Goal: Contribute content

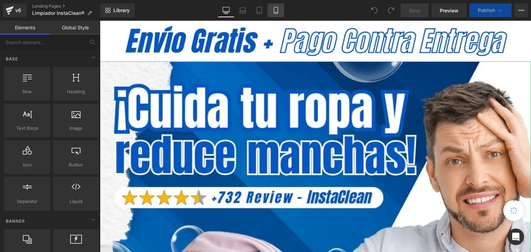
click at [272, 8] on icon at bounding box center [275, 10] width 7 height 7
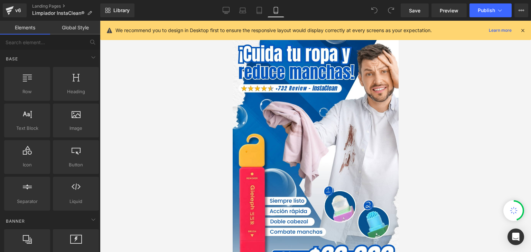
click at [522, 30] on icon at bounding box center [523, 30] width 6 height 6
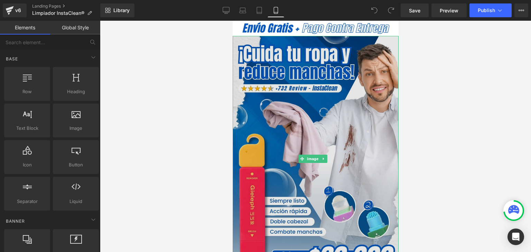
click at [375, 78] on img at bounding box center [315, 159] width 166 height 246
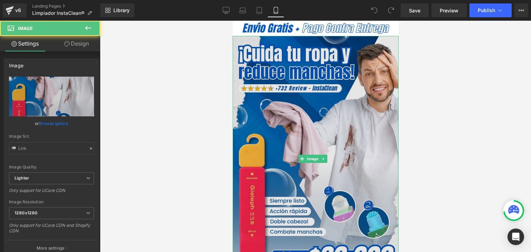
type input "[URL][DOMAIN_NAME]"
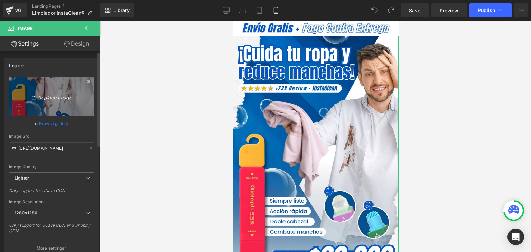
click at [18, 100] on link "Replace Image" at bounding box center [51, 97] width 85 height 40
type input "C:\fakepath\Banner Landing.webp"
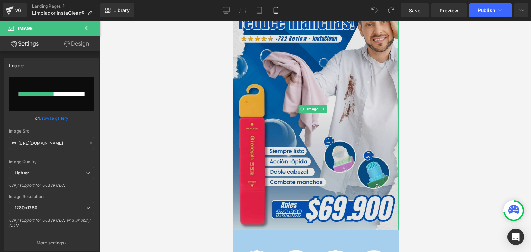
scroll to position [69, 0]
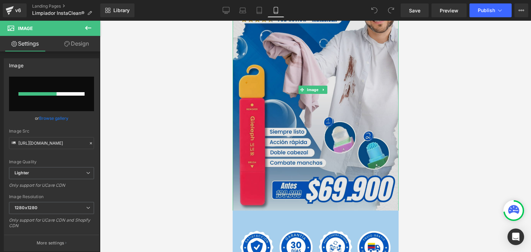
click at [328, 128] on img at bounding box center [315, 90] width 166 height 246
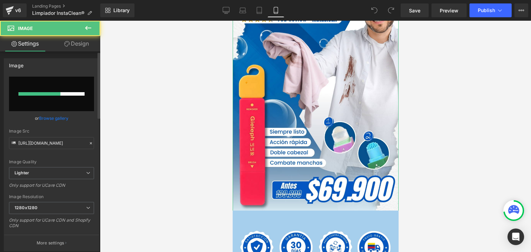
click at [61, 117] on link "Browse gallery" at bounding box center [53, 118] width 29 height 12
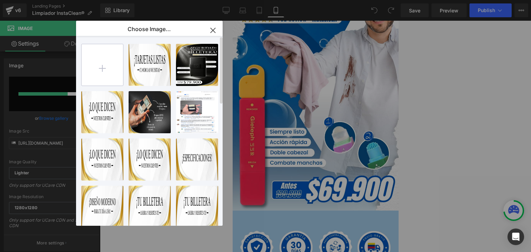
click at [101, 72] on input "file" at bounding box center [102, 64] width 41 height 41
type input "C:\fakepath\Banner Landing.webp"
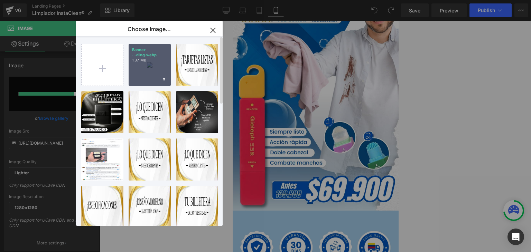
click at [150, 70] on div "Banner ...ding.webp 1.37 MB" at bounding box center [150, 65] width 42 height 42
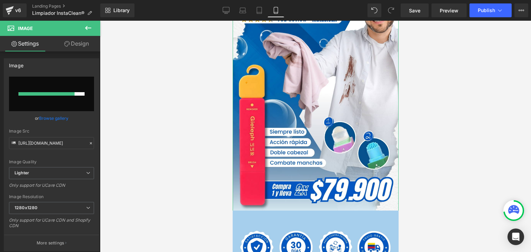
click at [59, 117] on link "Browse gallery" at bounding box center [53, 118] width 29 height 12
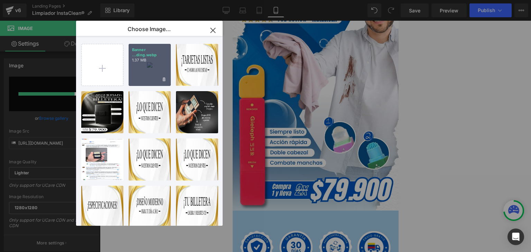
click at [140, 73] on div "Banner ...ding.webp 1.37 MB" at bounding box center [150, 65] width 42 height 42
type input "[URL][DOMAIN_NAME]"
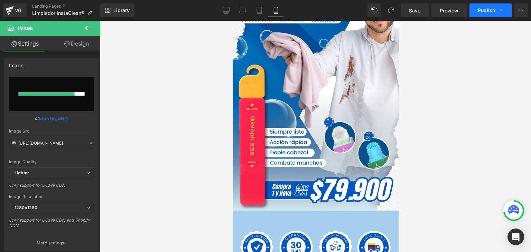
click at [478, 8] on span "Publish" at bounding box center [486, 11] width 17 height 6
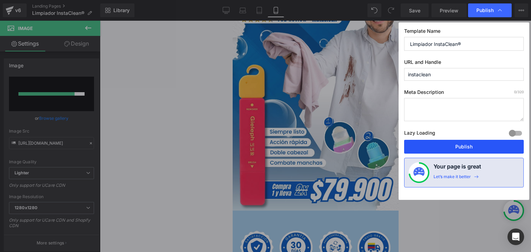
click at [456, 145] on button "Publish" at bounding box center [464, 147] width 120 height 14
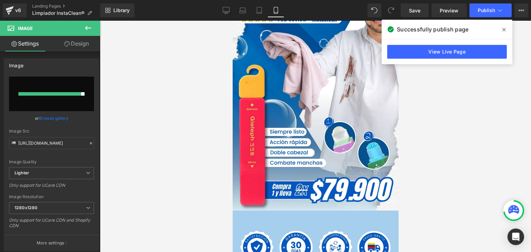
click at [502, 30] on span at bounding box center [504, 29] width 11 height 11
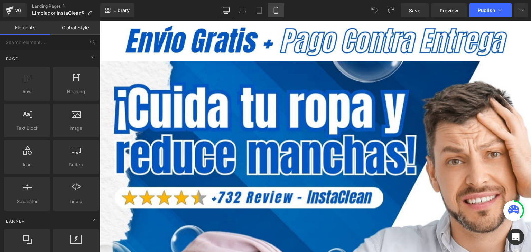
click at [274, 6] on link "Mobile" at bounding box center [276, 10] width 17 height 14
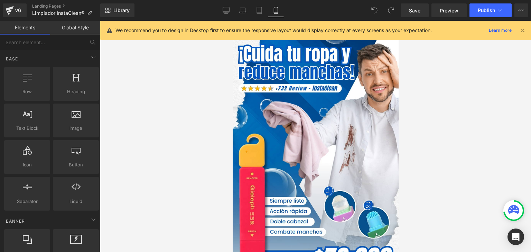
click at [525, 32] on icon at bounding box center [523, 30] width 6 height 6
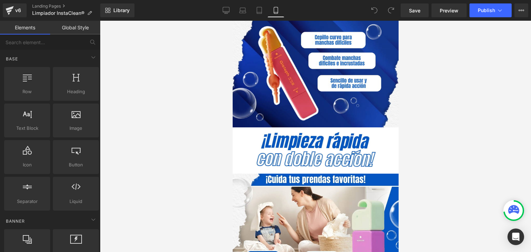
scroll to position [588, 0]
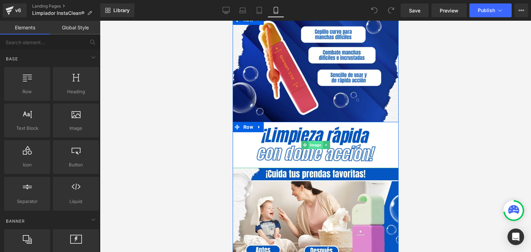
click at [314, 141] on span "Image" at bounding box center [315, 145] width 14 height 8
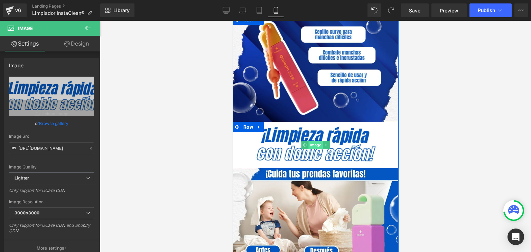
click at [313, 141] on span "Image" at bounding box center [315, 145] width 14 height 8
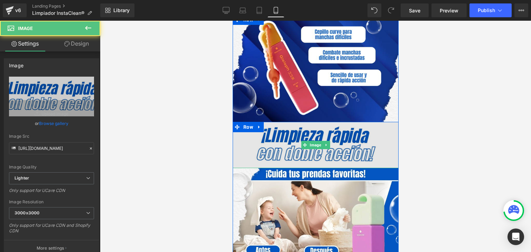
click at [305, 122] on img at bounding box center [315, 145] width 166 height 46
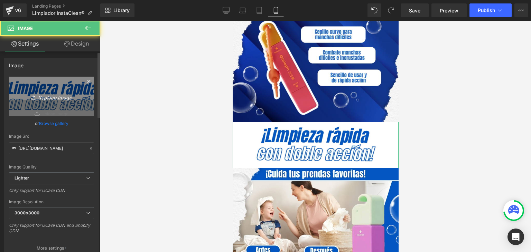
click at [43, 99] on icon "Replace Image" at bounding box center [51, 96] width 55 height 9
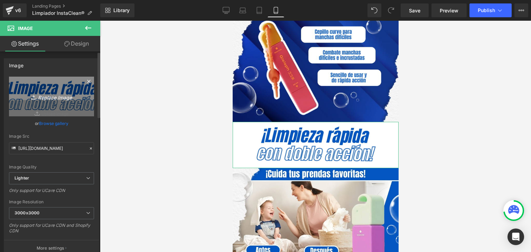
type input "C:\fakepath\¡Libera tu mente y despierta tu creatividad!.webp"
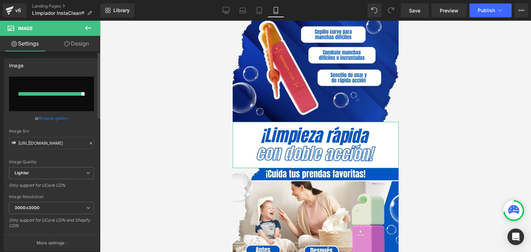
type input "https://ucarecdn.com/e113787b-1b81-47ff-9a29-bbc217228891/-/format/auto/-/previ…"
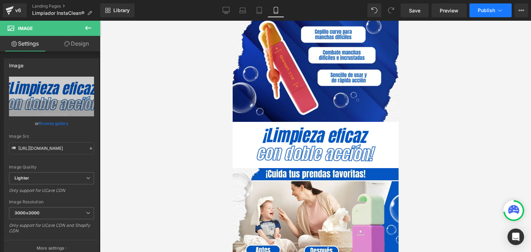
click at [484, 12] on span "Publish" at bounding box center [486, 11] width 17 height 6
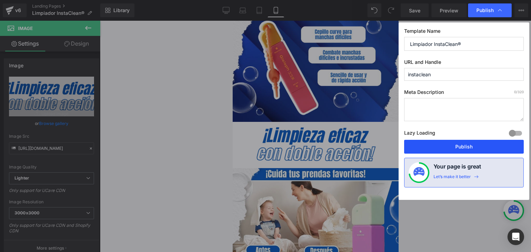
click at [463, 149] on button "Publish" at bounding box center [464, 147] width 120 height 14
